Goal: Information Seeking & Learning: Compare options

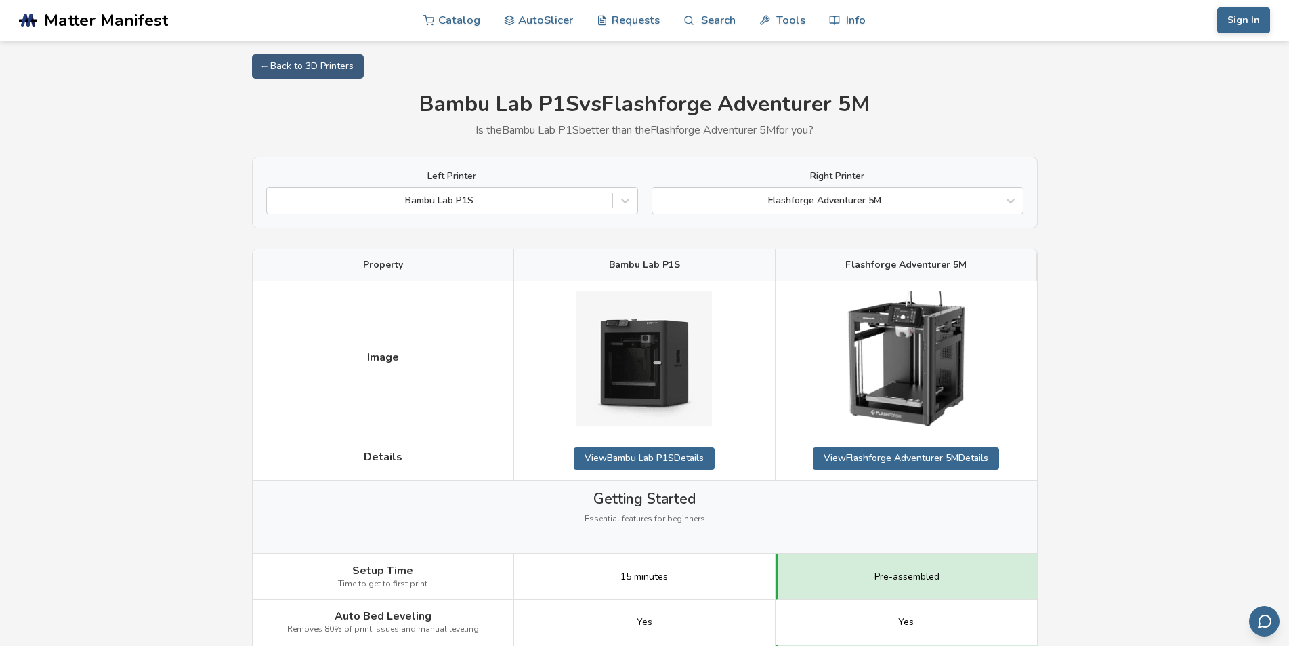
click at [874, 270] on span "Flashforge Adventurer 5M" at bounding box center [905, 264] width 121 height 11
click at [950, 450] on link "View Flashforge Adventurer 5M Details" at bounding box center [906, 458] width 186 height 22
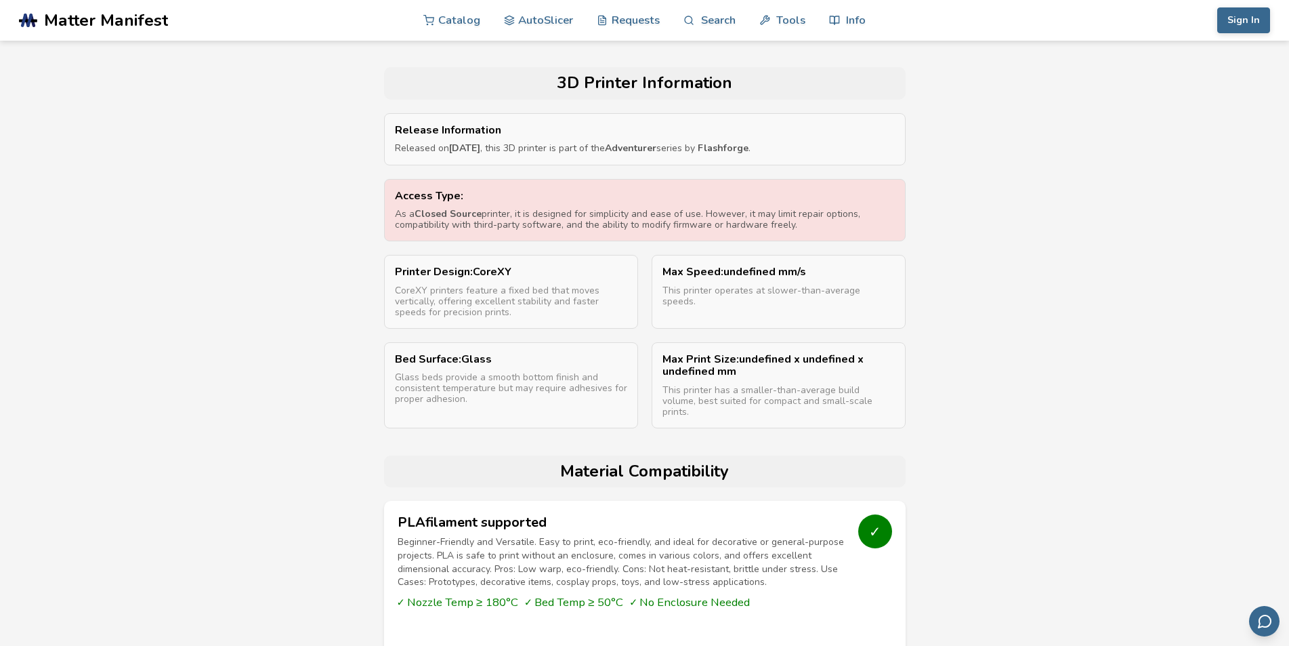
scroll to position [747, 0]
click at [516, 213] on p "As a Closed Source printer, it is designed for simplicity and ease of use. Howe…" at bounding box center [645, 219] width 500 height 22
click at [450, 213] on strong "Closed Source" at bounding box center [448, 213] width 67 height 13
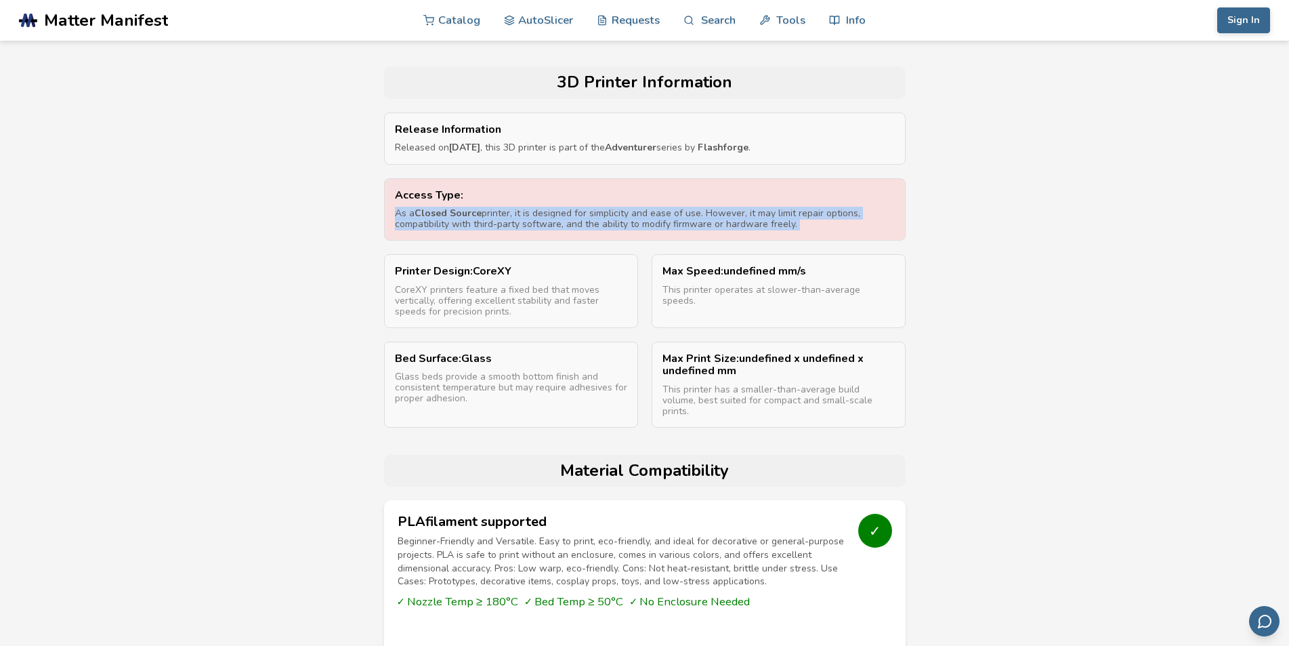
click at [450, 213] on strong "Closed Source" at bounding box center [448, 213] width 67 height 13
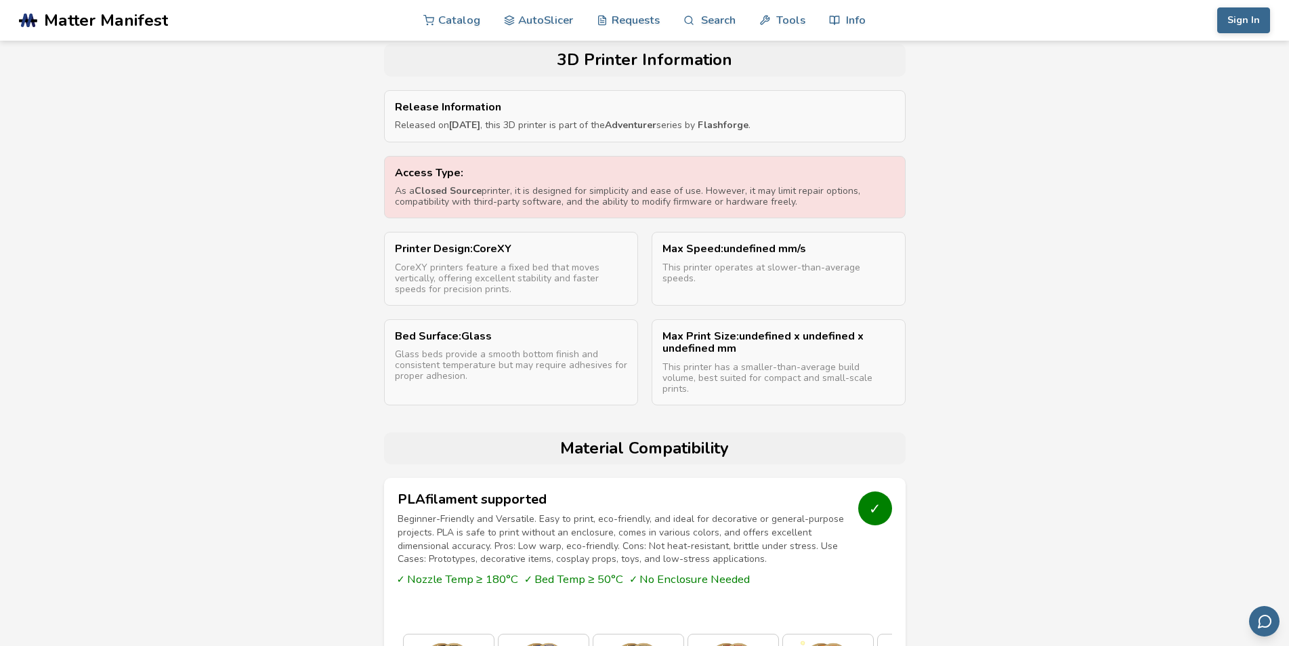
scroll to position [770, 0]
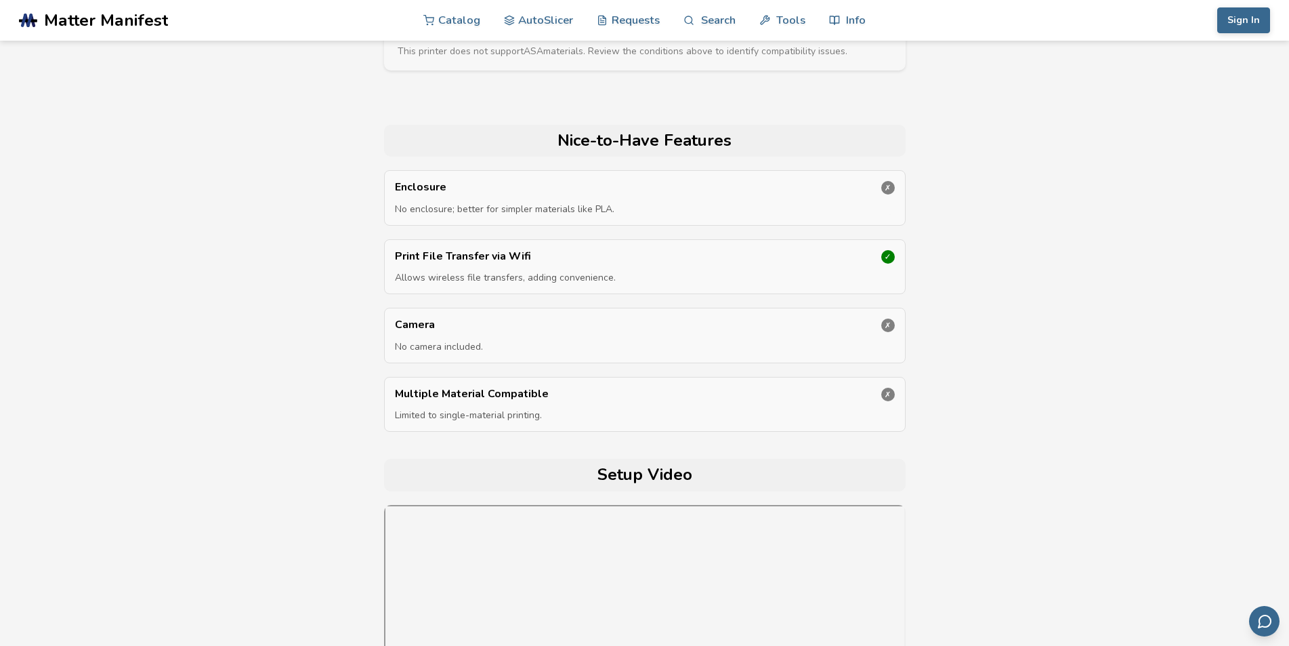
click at [581, 421] on p "Limited to single-material printing." at bounding box center [645, 415] width 500 height 11
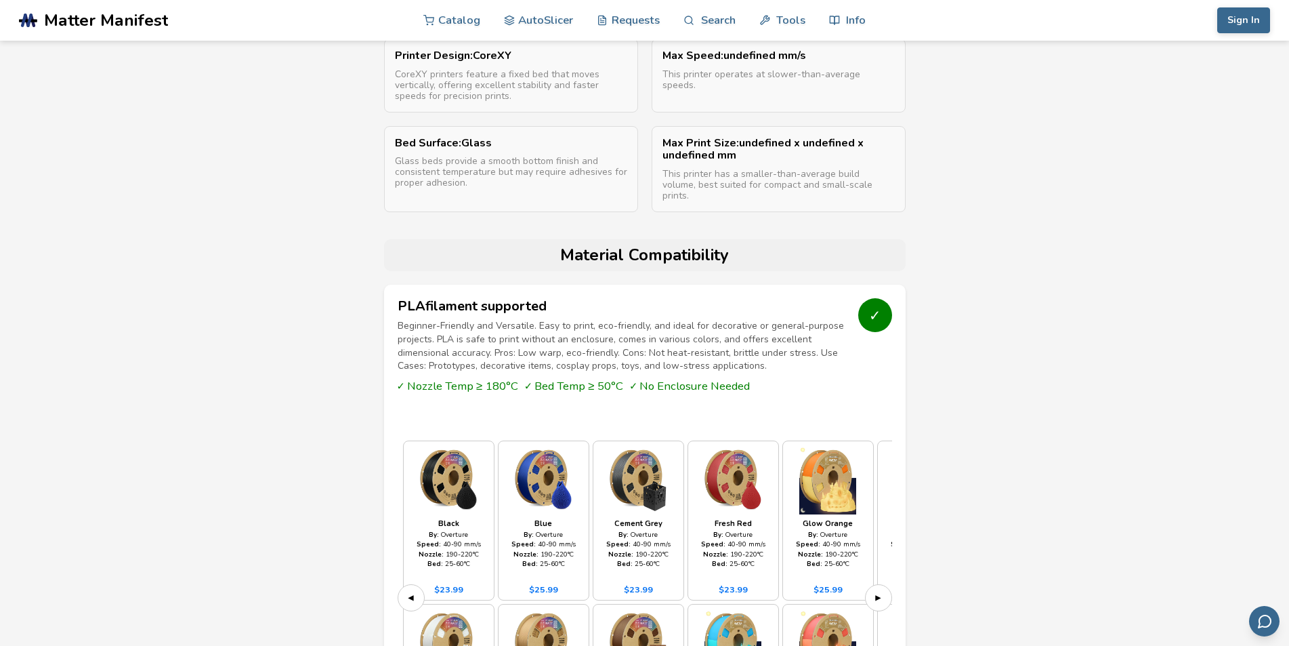
scroll to position [0, 0]
